Goal: Information Seeking & Learning: Find specific fact

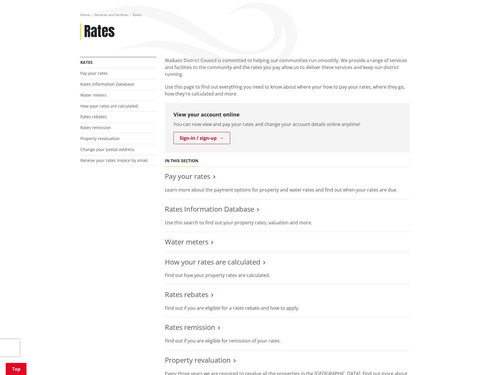
scroll to position [86, 0]
click at [247, 204] on link "Rates Information Database" at bounding box center [209, 208] width 89 height 9
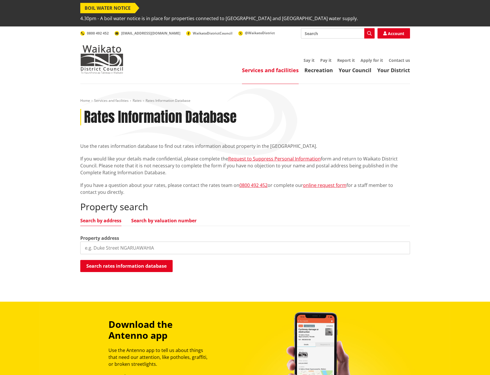
click at [187, 218] on link "Search by valuation number" at bounding box center [163, 220] width 65 height 5
click at [169, 242] on input "search" at bounding box center [245, 248] width 330 height 13
type input "1010840"
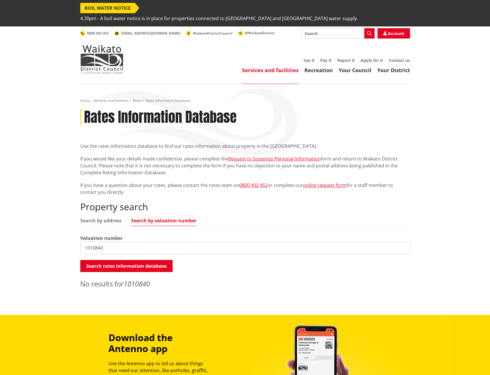
click at [126, 242] on input "1010840" at bounding box center [245, 248] width 330 height 13
click at [94, 242] on input "search" at bounding box center [245, 248] width 330 height 13
paste input "61773952"
click at [125, 260] on button "Search rates information database" at bounding box center [126, 266] width 92 height 12
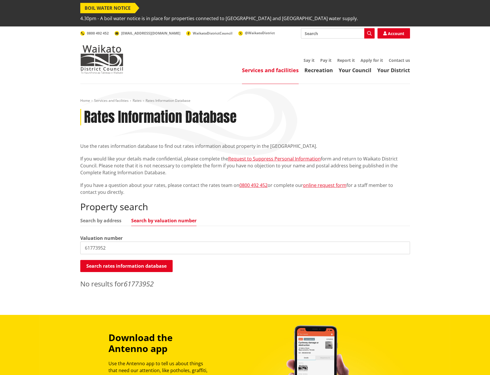
click at [103, 206] on div "Property search Search by address Search by valuation number Valuation number 6…" at bounding box center [245, 246] width 330 height 88
click at [105, 206] on div "Property search Search by address Search by valuation number Valuation number 6…" at bounding box center [245, 246] width 330 height 88
click at [102, 218] on link "Search by address" at bounding box center [100, 220] width 41 height 5
click at [109, 242] on input "61773952" at bounding box center [245, 248] width 330 height 13
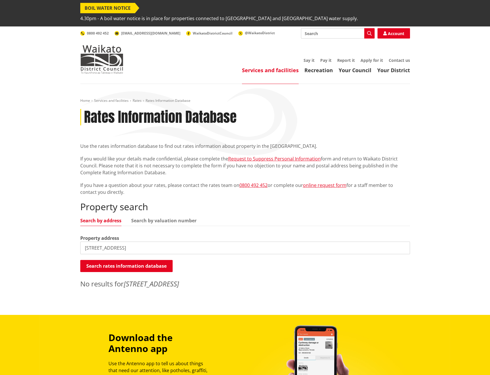
click at [117, 242] on input "[STREET_ADDRESS]" at bounding box center [245, 248] width 330 height 13
click at [136, 242] on input "[STREET_ADDRESS]" at bounding box center [245, 248] width 330 height 13
type input "8"
click at [109, 247] on div "Property search Search by address Search by valuation number Property address S…" at bounding box center [245, 246] width 330 height 88
click at [107, 242] on input "search" at bounding box center [245, 248] width 330 height 13
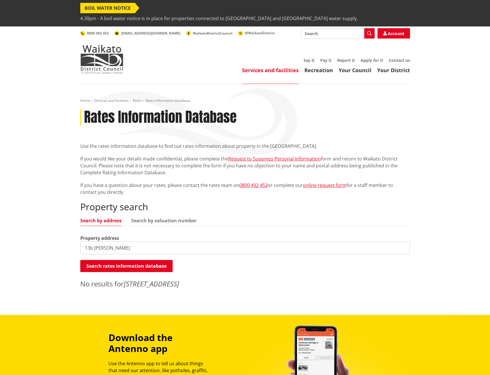
type input "13b [PERSON_NAME]"
